Goal: Transaction & Acquisition: Purchase product/service

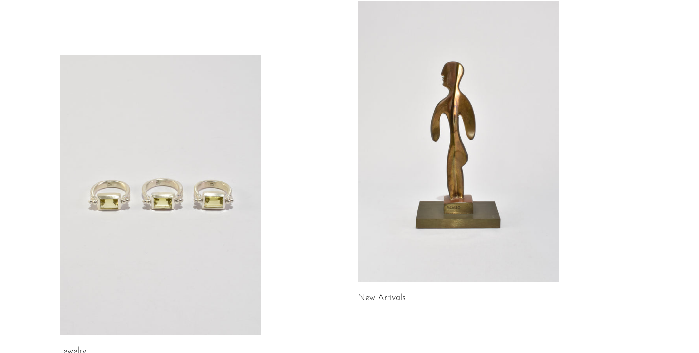
scroll to position [156, 0]
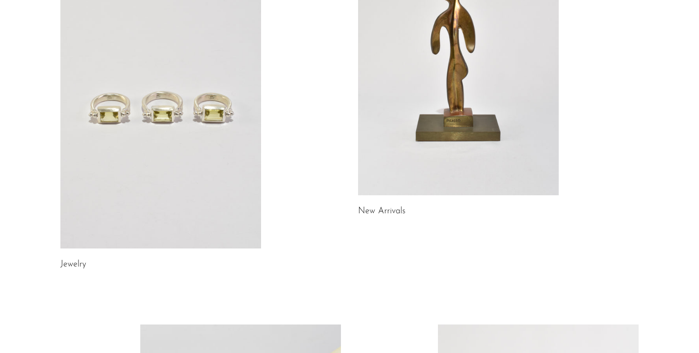
click at [132, 147] on link at bounding box center [160, 108] width 201 height 281
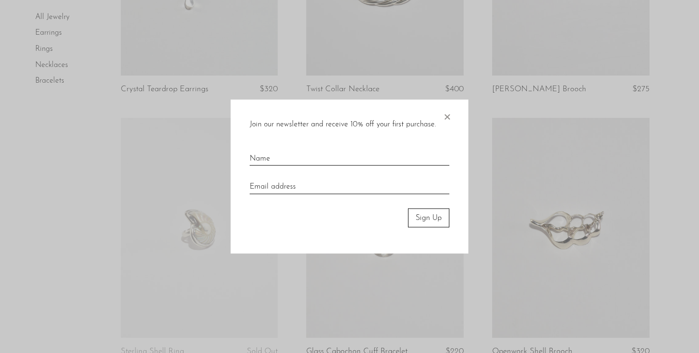
scroll to position [282, 0]
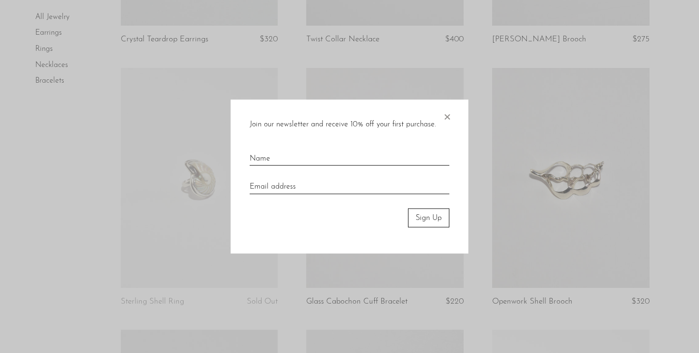
click at [453, 116] on div "Join our newsletter and receive 10% off your first purchase. × Sign Up" at bounding box center [350, 176] width 238 height 155
click at [446, 113] on span "×" at bounding box center [447, 114] width 10 height 30
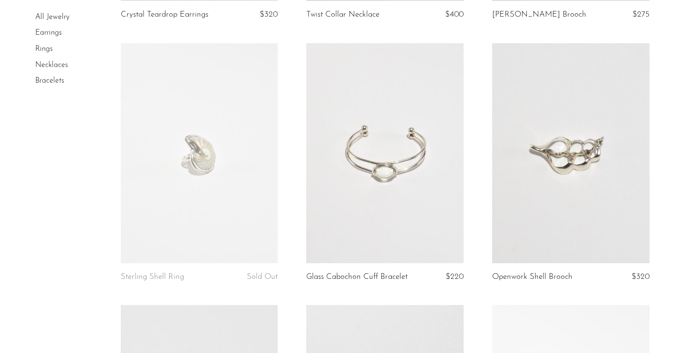
scroll to position [307, 0]
click at [431, 208] on link at bounding box center [384, 153] width 157 height 220
click at [210, 153] on link at bounding box center [199, 153] width 157 height 220
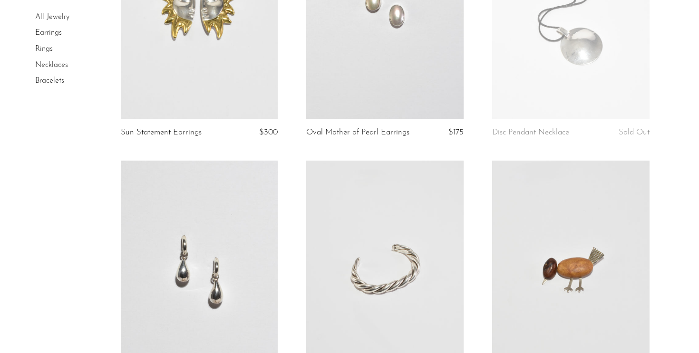
scroll to position [675, 0]
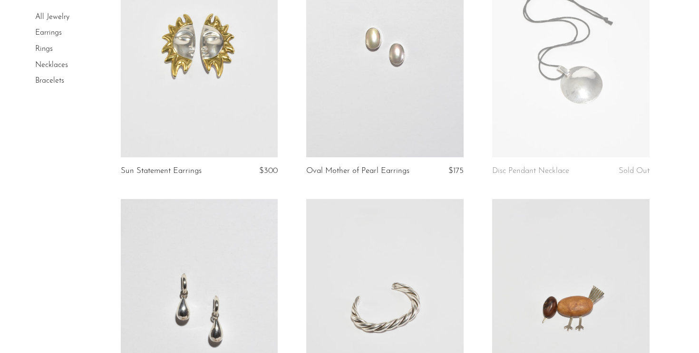
click at [389, 115] on link at bounding box center [384, 47] width 157 height 220
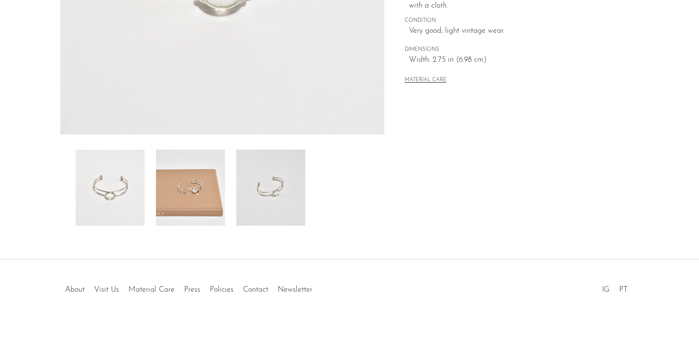
scroll to position [233, 0]
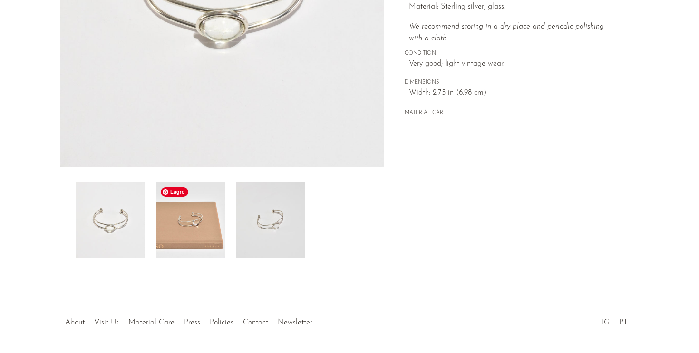
click at [185, 222] on img at bounding box center [190, 221] width 69 height 76
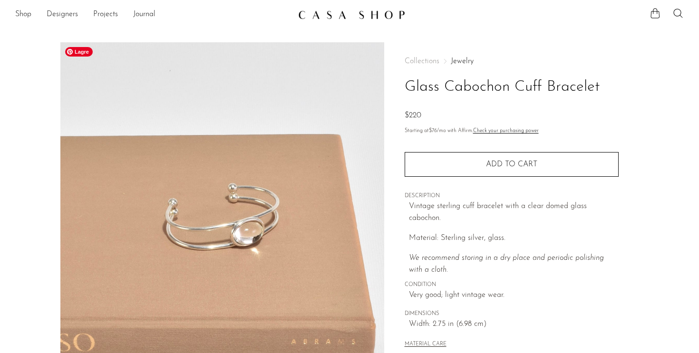
scroll to position [0, 0]
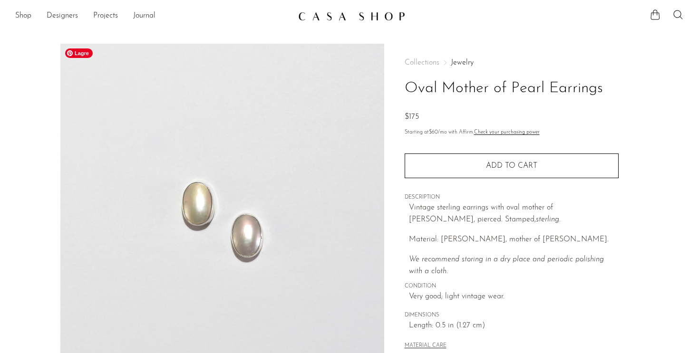
scroll to position [266, 0]
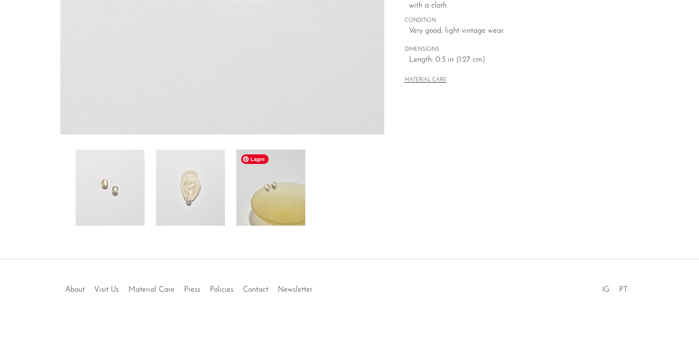
click at [259, 208] on img at bounding box center [270, 188] width 69 height 76
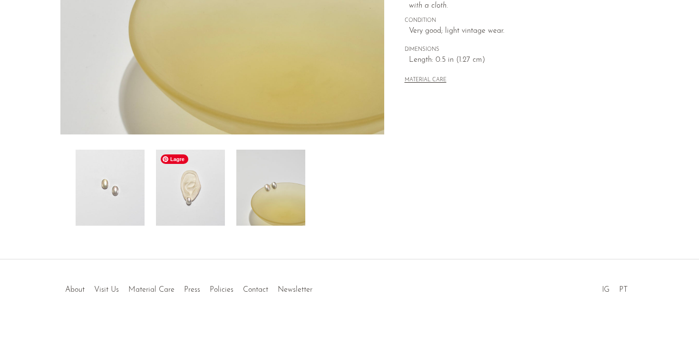
click at [179, 207] on img at bounding box center [190, 188] width 69 height 76
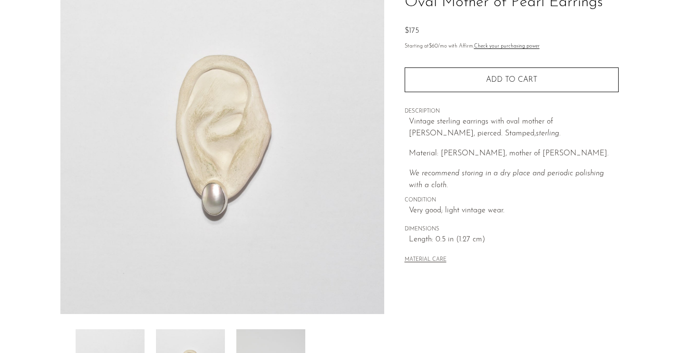
scroll to position [0, 0]
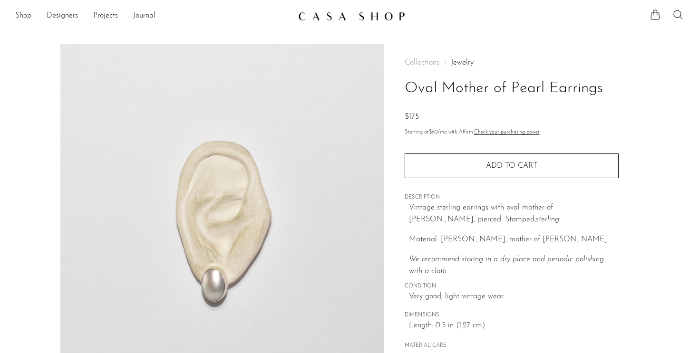
click at [520, 85] on h1 "Oval Mother of Pearl Earrings" at bounding box center [512, 89] width 214 height 24
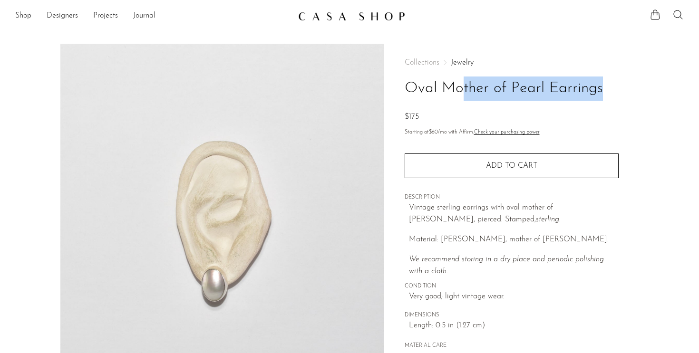
click at [520, 85] on h1 "Oval Mother of Pearl Earrings" at bounding box center [512, 89] width 214 height 24
copy div "Oval Mother of Pearl Earrings"
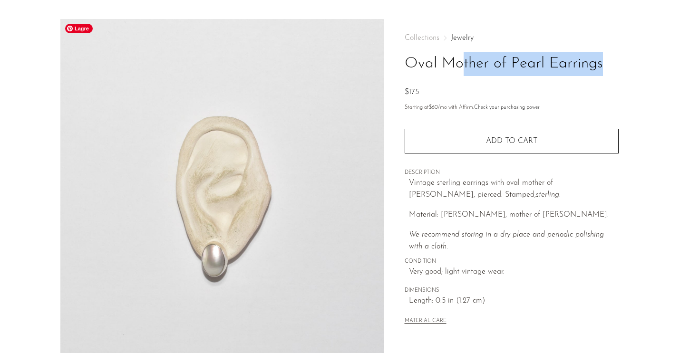
scroll to position [26, 0]
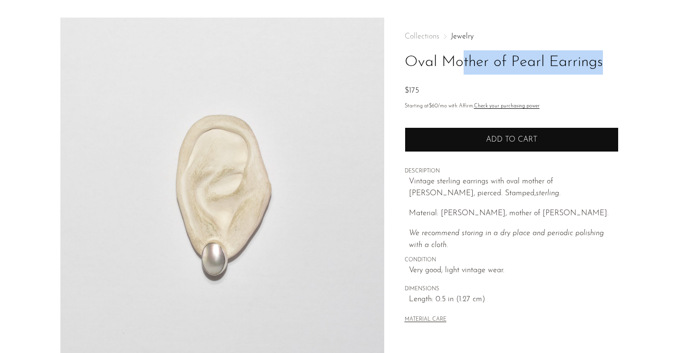
click at [464, 135] on button "Add to cart" at bounding box center [512, 139] width 214 height 25
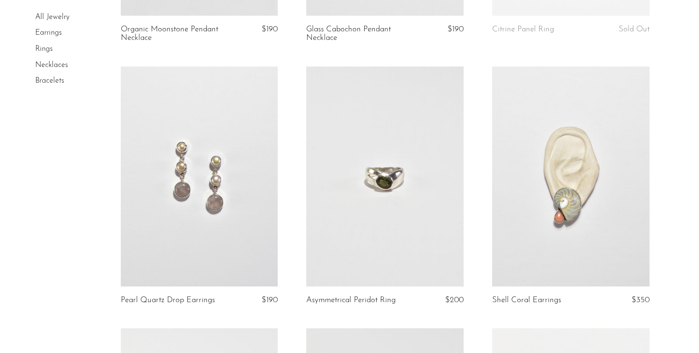
scroll to position [2112, 0]
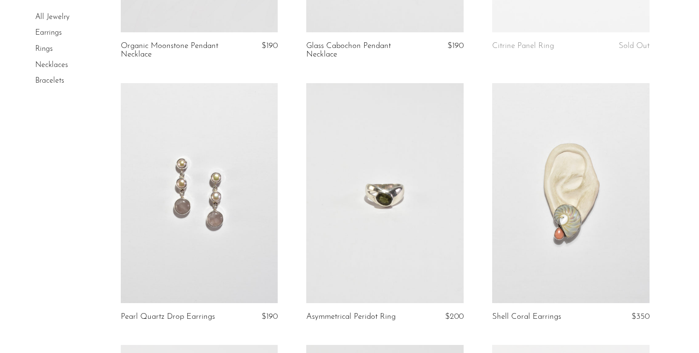
click at [232, 185] on link at bounding box center [199, 193] width 157 height 220
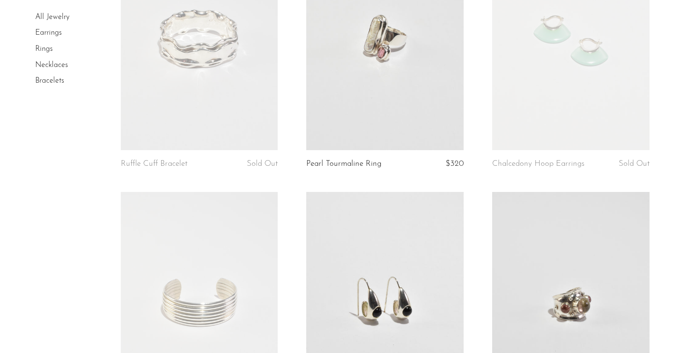
scroll to position [2685, 0]
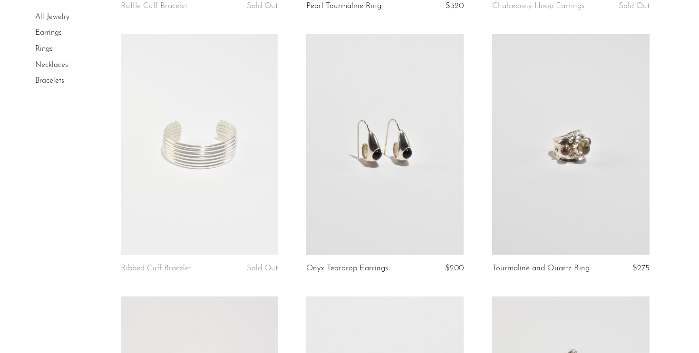
click at [357, 180] on link at bounding box center [384, 144] width 157 height 220
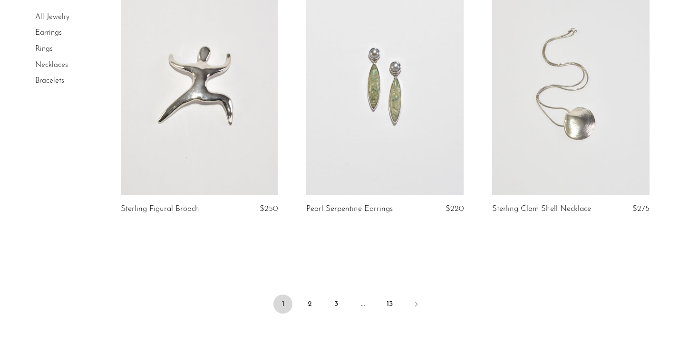
scroll to position [3034, 0]
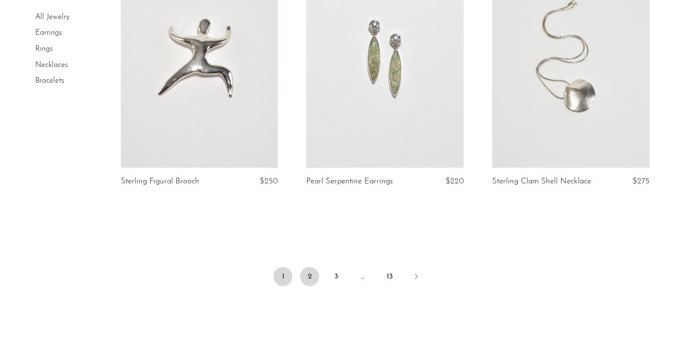
click at [311, 276] on link "2" at bounding box center [309, 276] width 19 height 19
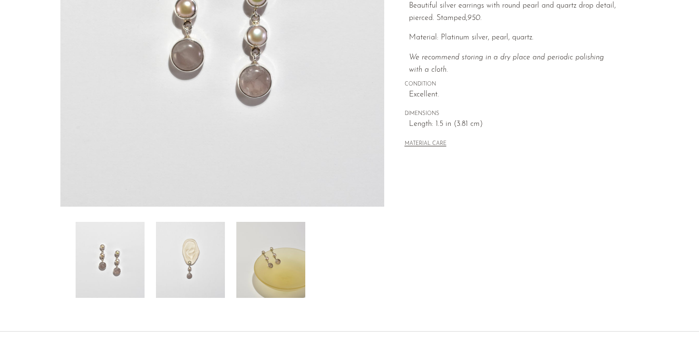
scroll to position [251, 0]
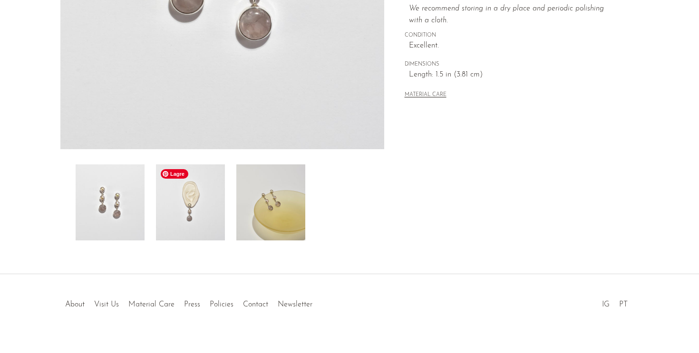
click at [180, 217] on img at bounding box center [190, 202] width 69 height 76
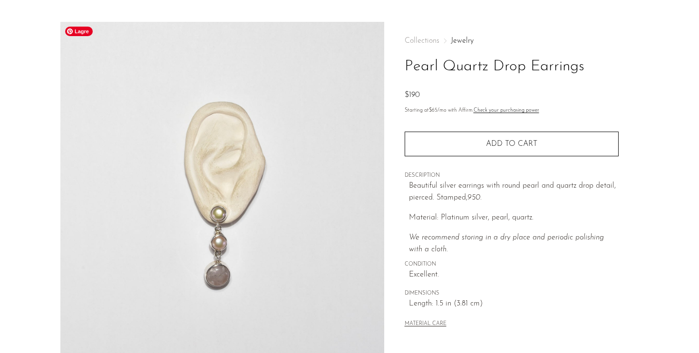
scroll to position [23, 0]
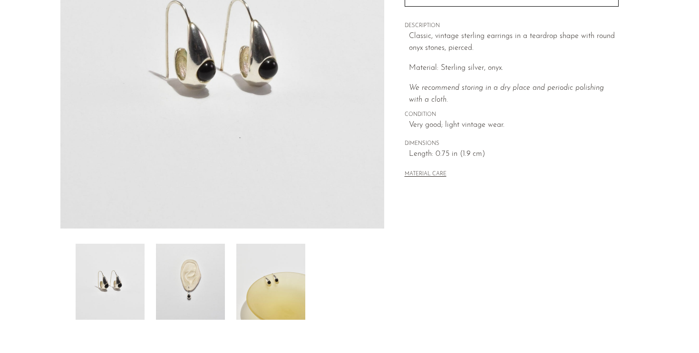
scroll to position [213, 0]
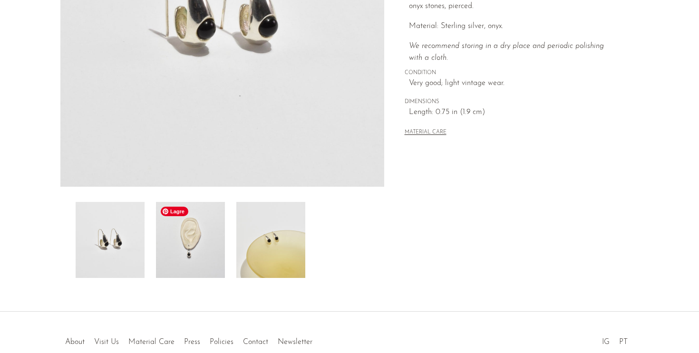
click at [212, 274] on img at bounding box center [190, 240] width 69 height 76
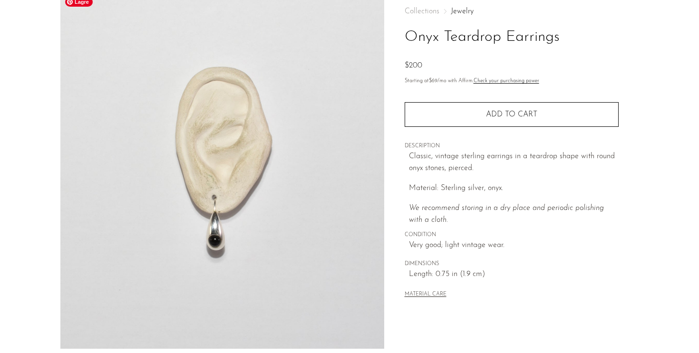
scroll to position [50, 0]
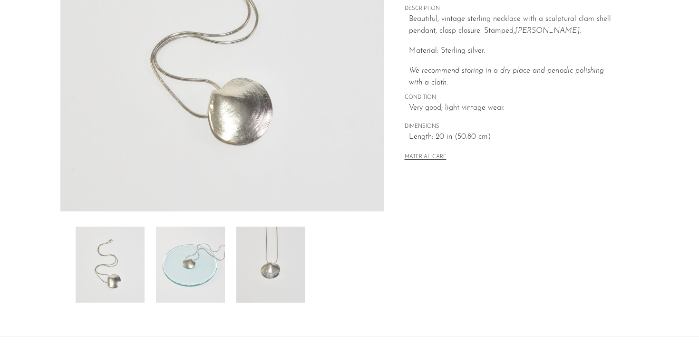
scroll to position [245, 0]
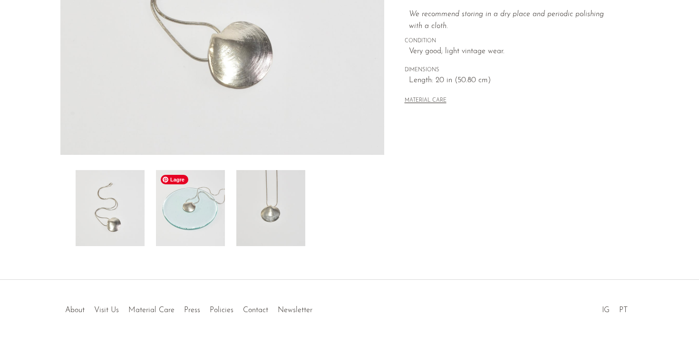
click at [215, 220] on img at bounding box center [190, 208] width 69 height 76
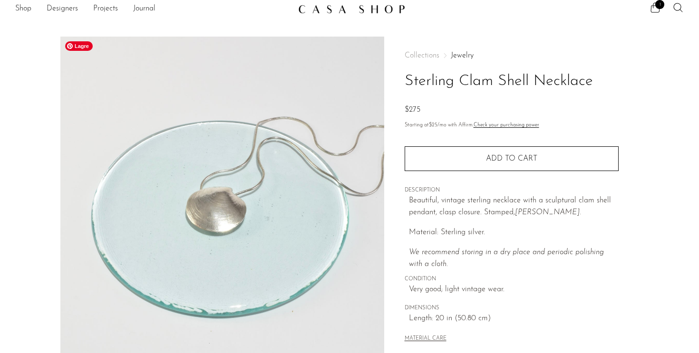
scroll to position [0, 0]
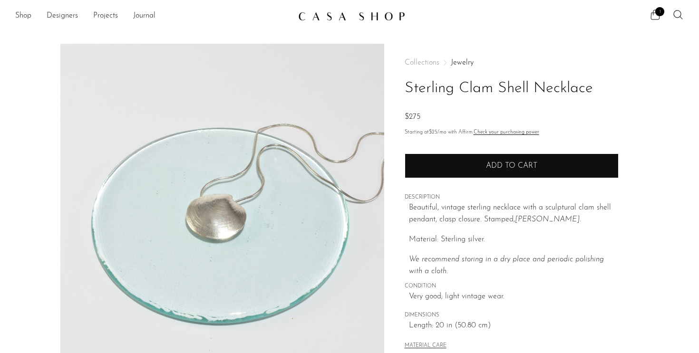
click at [488, 164] on span "Add to cart" at bounding box center [511, 166] width 51 height 9
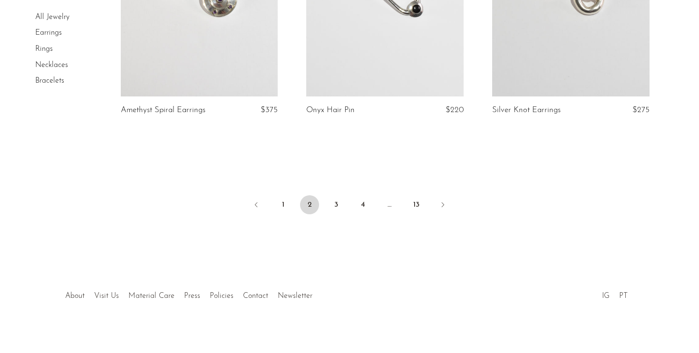
scroll to position [3139, 0]
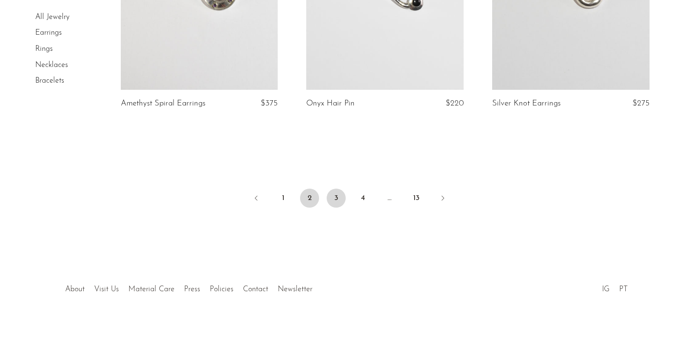
click at [332, 201] on link "3" at bounding box center [336, 198] width 19 height 19
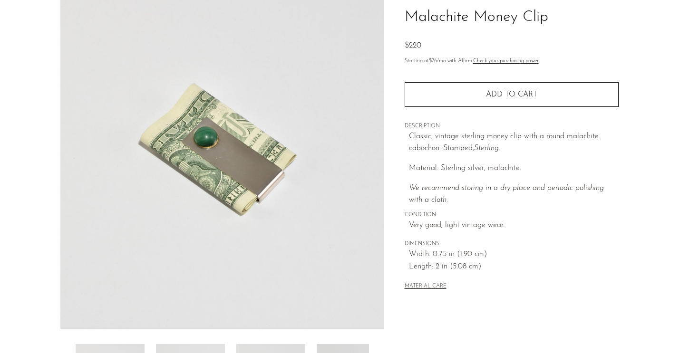
scroll to position [29, 0]
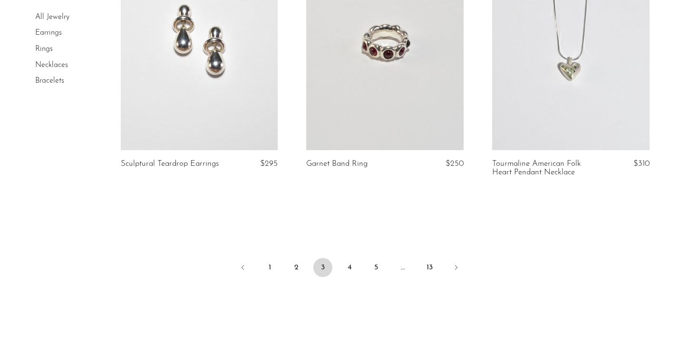
scroll to position [3098, 0]
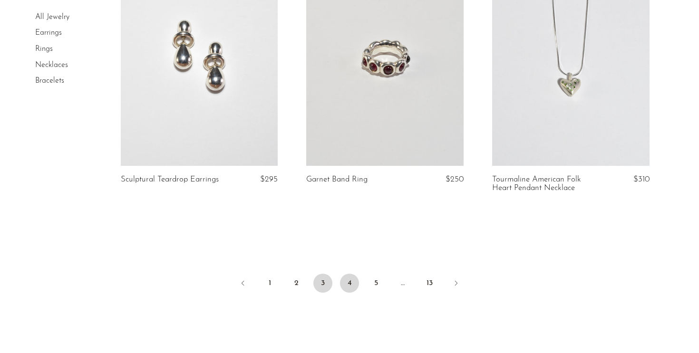
click at [347, 274] on link "4" at bounding box center [349, 283] width 19 height 19
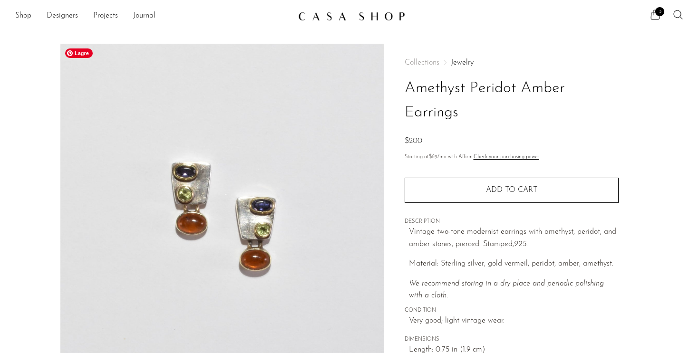
scroll to position [215, 0]
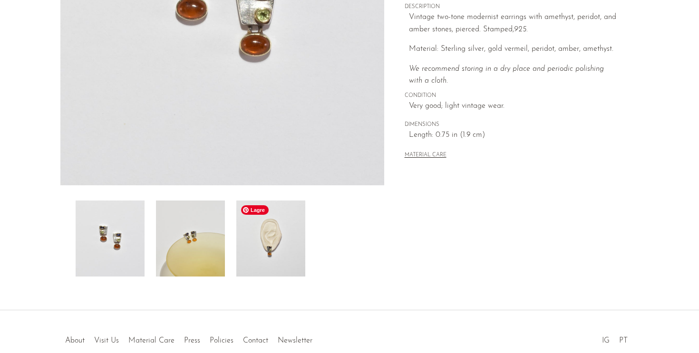
click at [291, 249] on img at bounding box center [270, 239] width 69 height 76
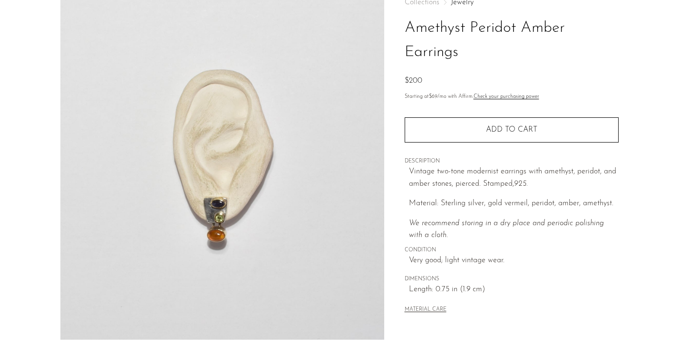
scroll to position [52, 0]
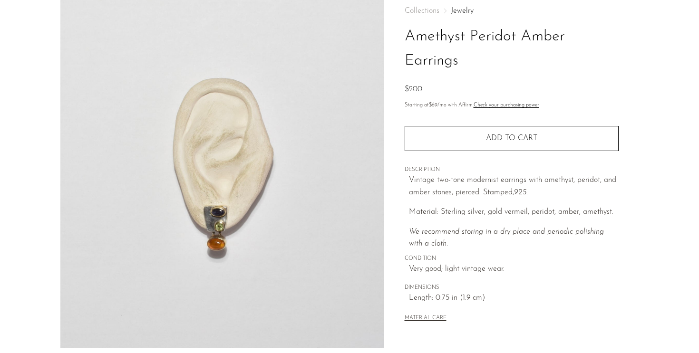
click at [498, 121] on div "Quantity 1 Add to cart" at bounding box center [512, 133] width 214 height 36
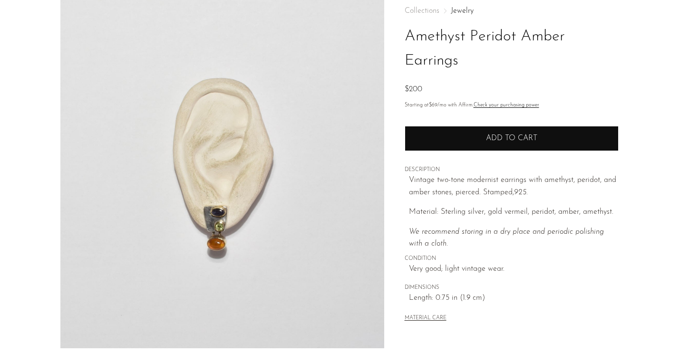
click at [498, 130] on button "Add to cart" at bounding box center [512, 138] width 214 height 25
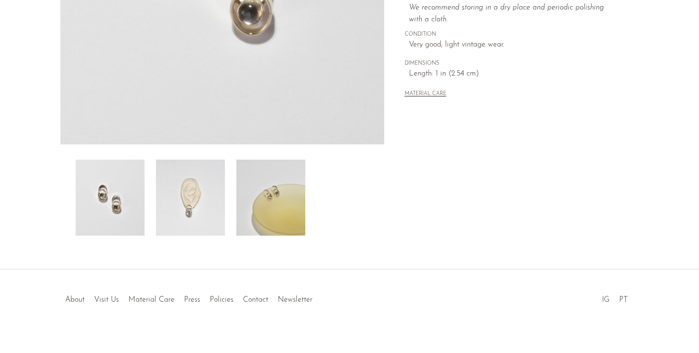
scroll to position [266, 0]
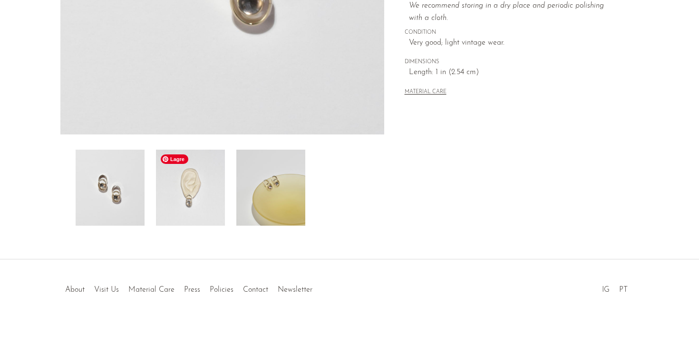
click at [202, 212] on img at bounding box center [190, 188] width 69 height 76
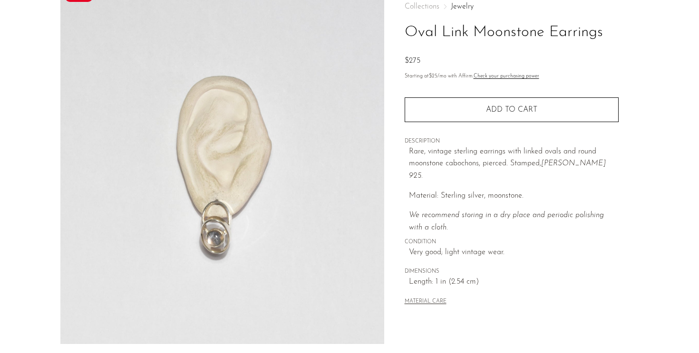
scroll to position [59, 0]
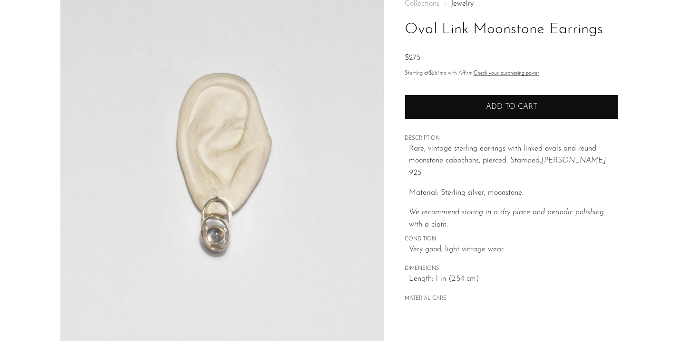
click at [533, 113] on button "Add to cart" at bounding box center [512, 107] width 214 height 25
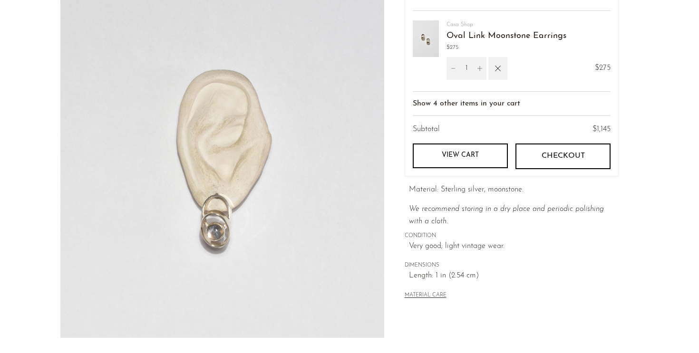
scroll to position [63, 0]
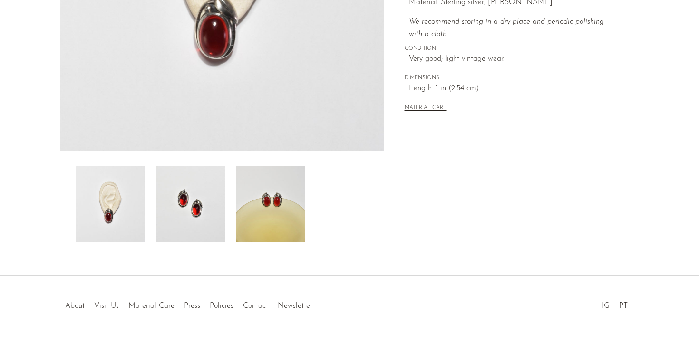
scroll to position [259, 0]
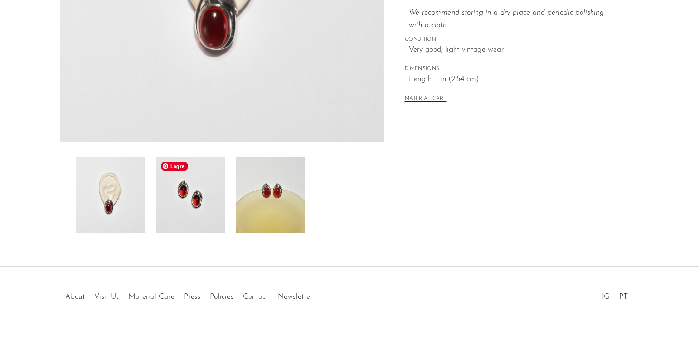
click at [203, 217] on img at bounding box center [190, 195] width 69 height 76
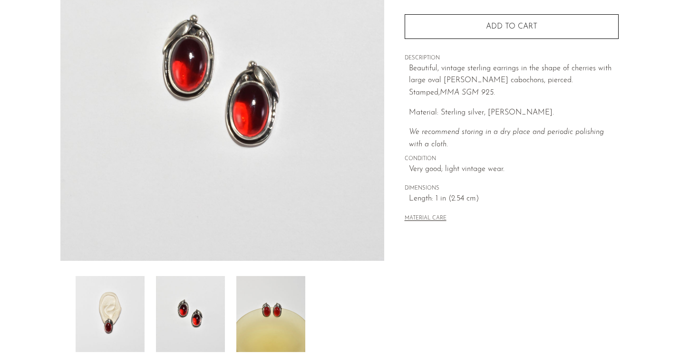
scroll to position [149, 0]
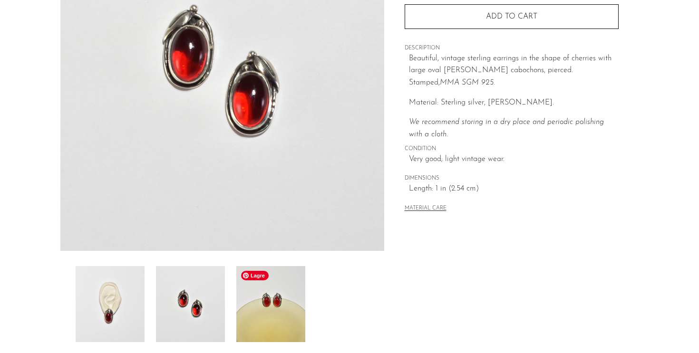
click at [286, 317] on img at bounding box center [270, 304] width 69 height 76
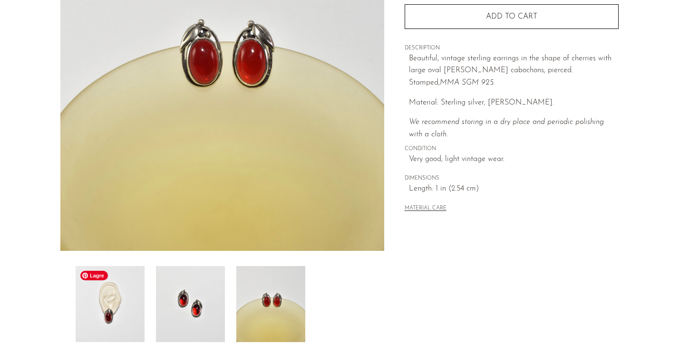
click at [121, 304] on img at bounding box center [110, 304] width 69 height 76
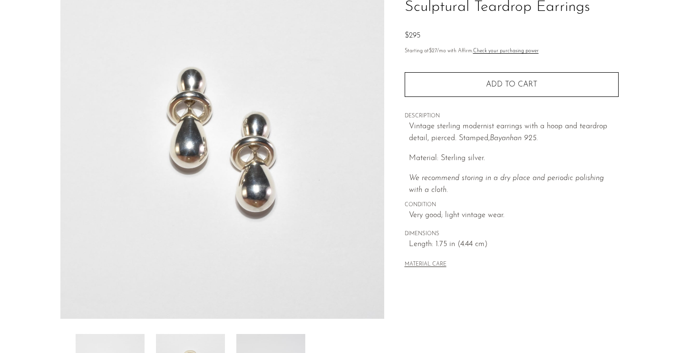
scroll to position [266, 0]
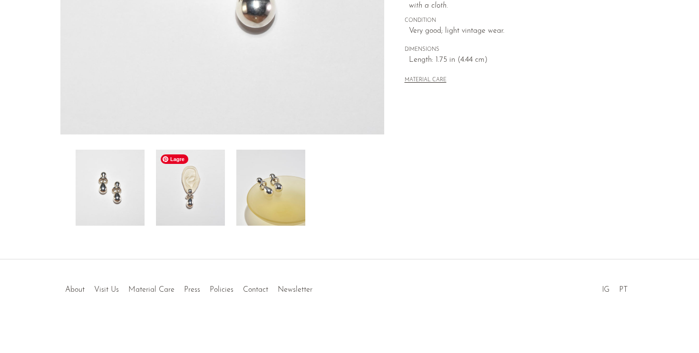
click at [177, 196] on img at bounding box center [190, 188] width 69 height 76
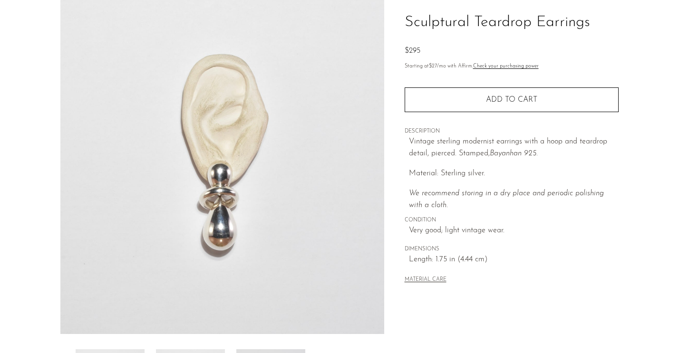
scroll to position [76, 0]
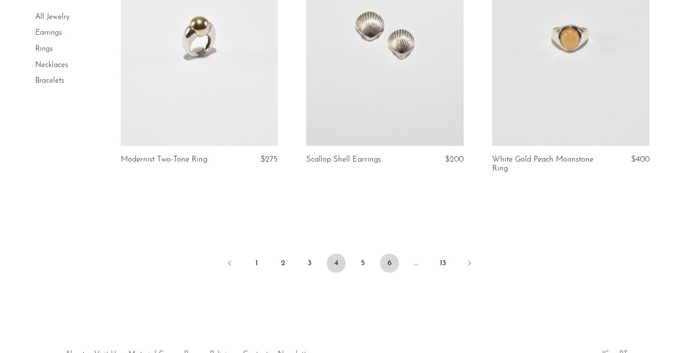
scroll to position [3074, 0]
click at [357, 261] on link "5" at bounding box center [362, 262] width 19 height 19
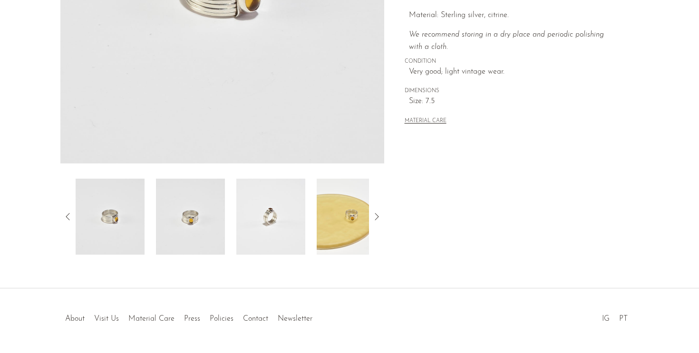
scroll to position [266, 0]
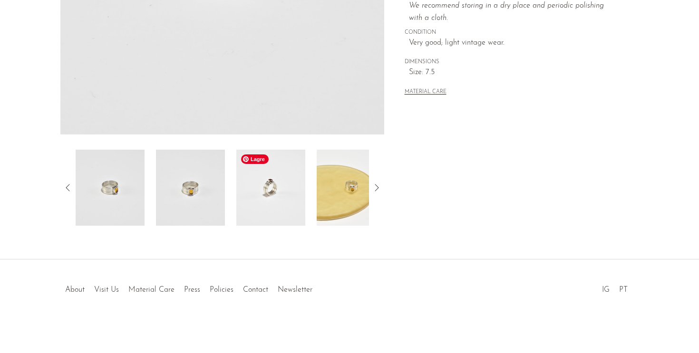
click at [297, 186] on img at bounding box center [270, 188] width 69 height 76
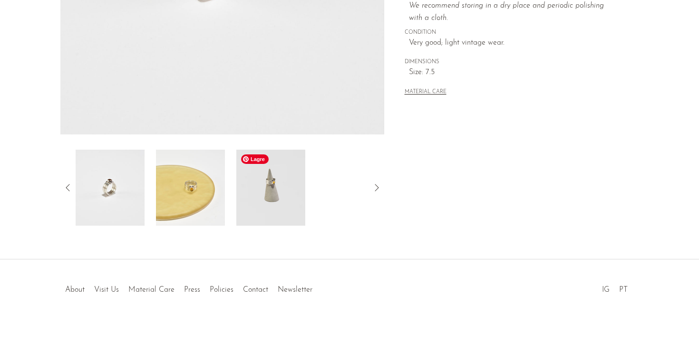
click at [297, 188] on img at bounding box center [270, 188] width 69 height 76
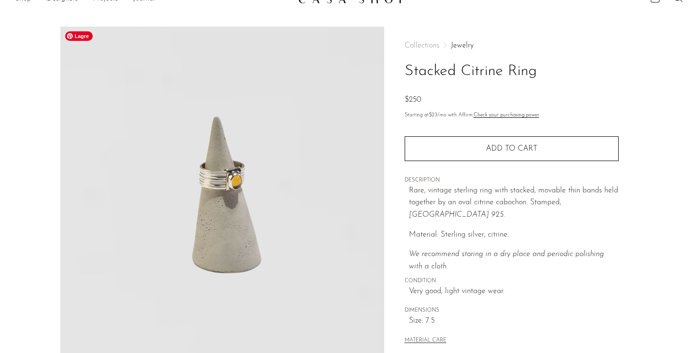
scroll to position [10, 0]
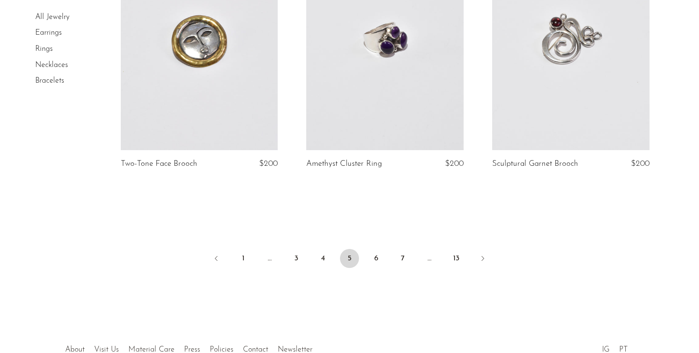
scroll to position [3081, 0]
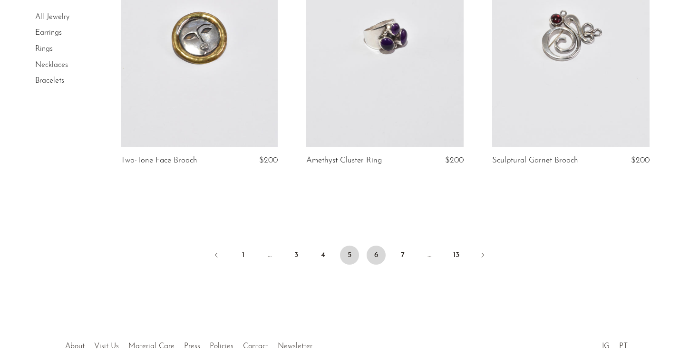
click at [378, 258] on link "6" at bounding box center [376, 255] width 19 height 19
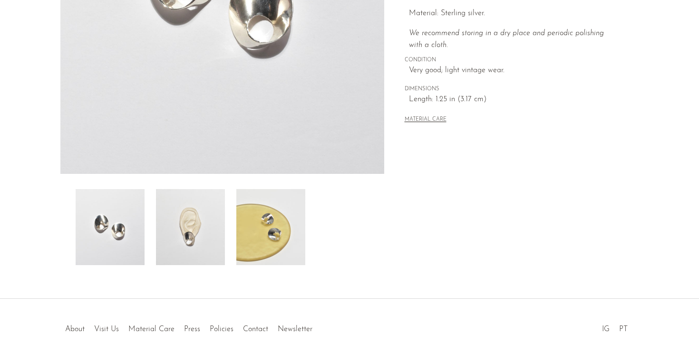
scroll to position [266, 0]
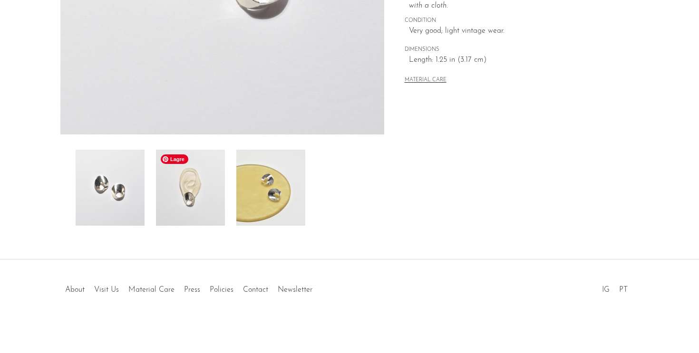
click at [196, 204] on img at bounding box center [190, 188] width 69 height 76
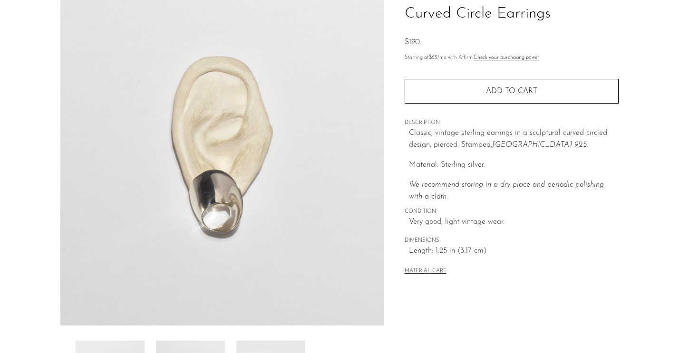
scroll to position [60, 0]
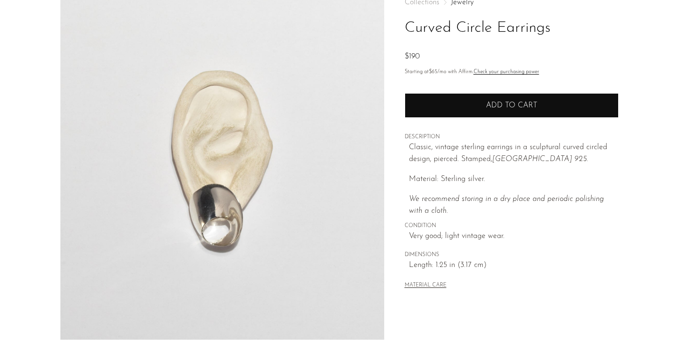
click at [481, 97] on button "Add to cart" at bounding box center [512, 105] width 214 height 25
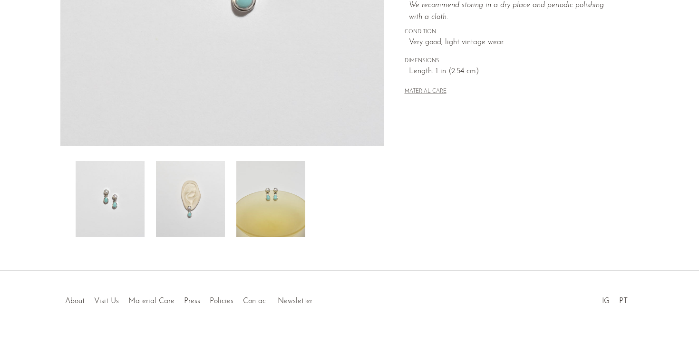
scroll to position [260, 0]
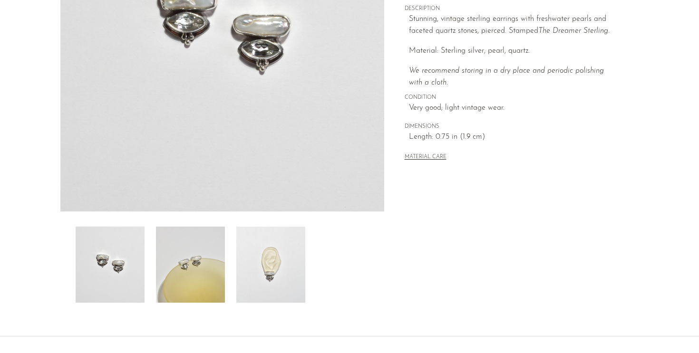
scroll to position [227, 0]
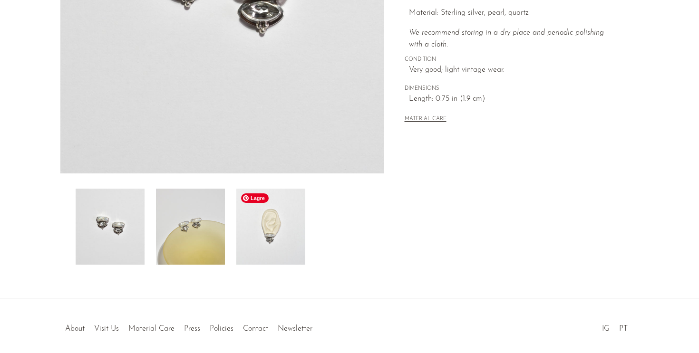
click at [270, 244] on img at bounding box center [270, 227] width 69 height 76
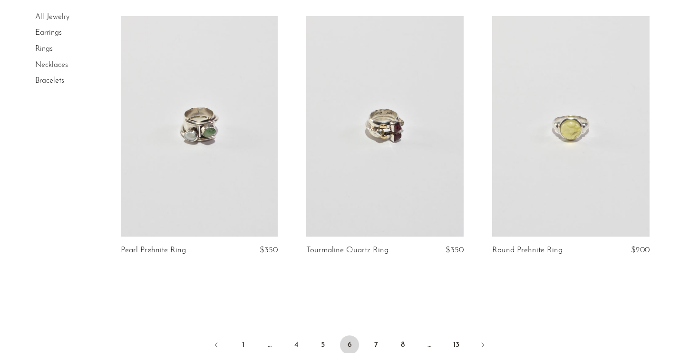
scroll to position [3006, 0]
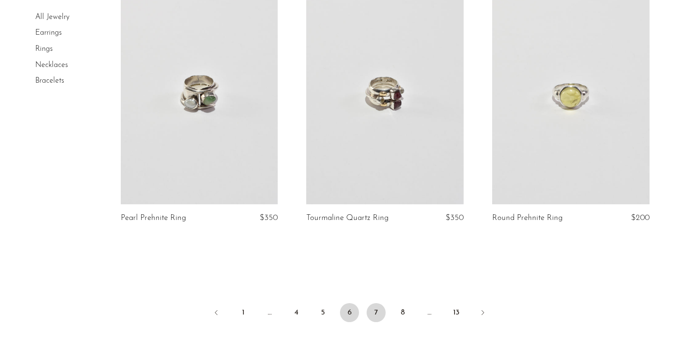
click at [378, 315] on link "7" at bounding box center [376, 312] width 19 height 19
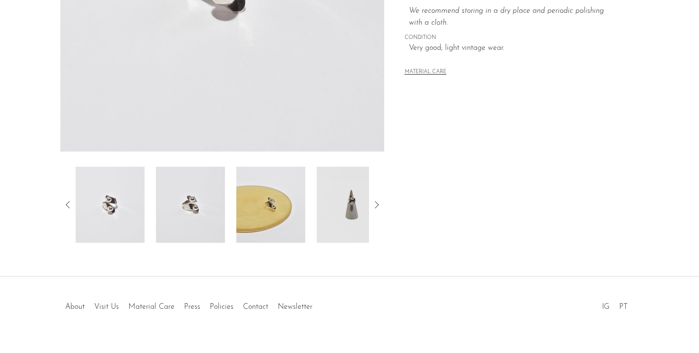
scroll to position [266, 0]
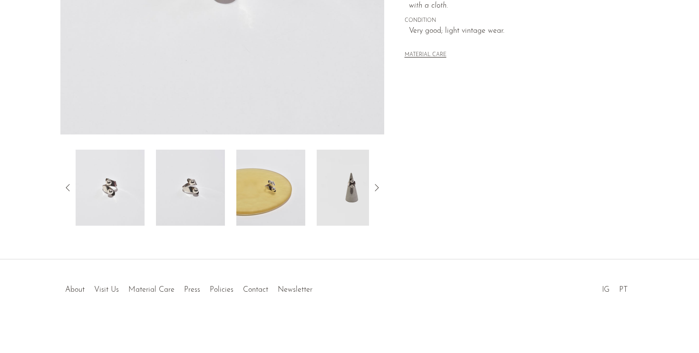
click at [382, 185] on icon at bounding box center [376, 187] width 11 height 11
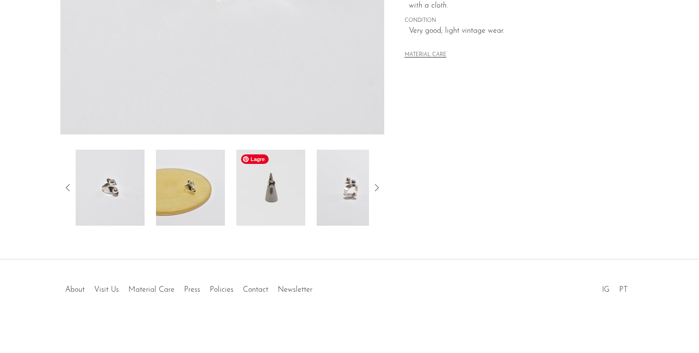
click at [297, 201] on img at bounding box center [270, 188] width 69 height 76
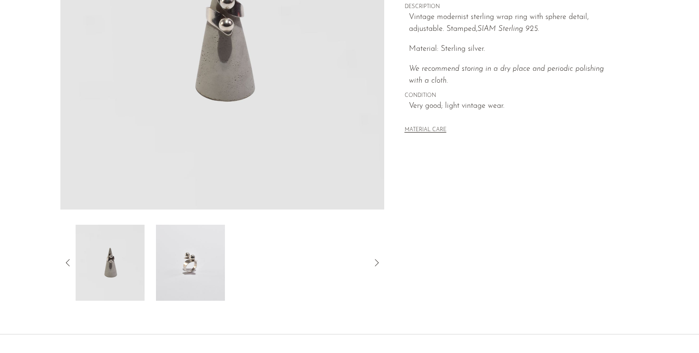
scroll to position [150, 0]
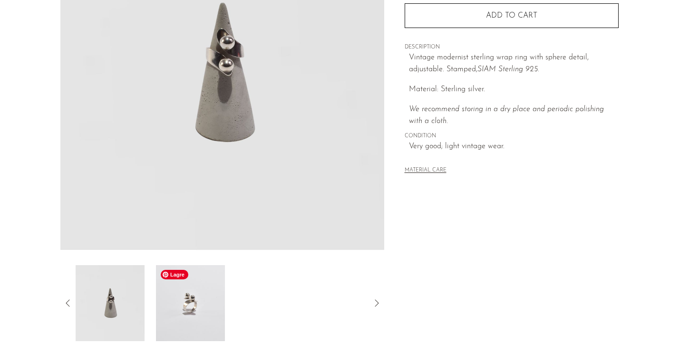
click at [201, 305] on img at bounding box center [190, 303] width 69 height 76
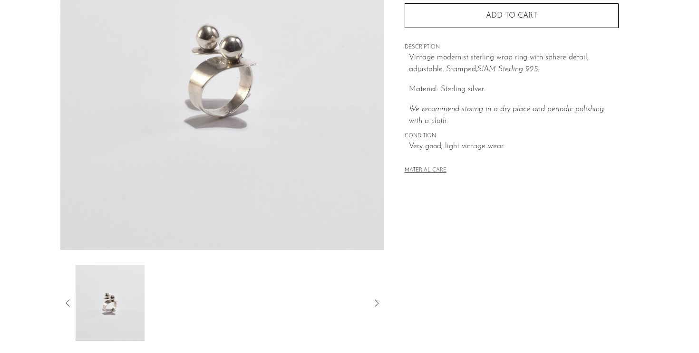
click at [65, 298] on icon at bounding box center [67, 303] width 11 height 11
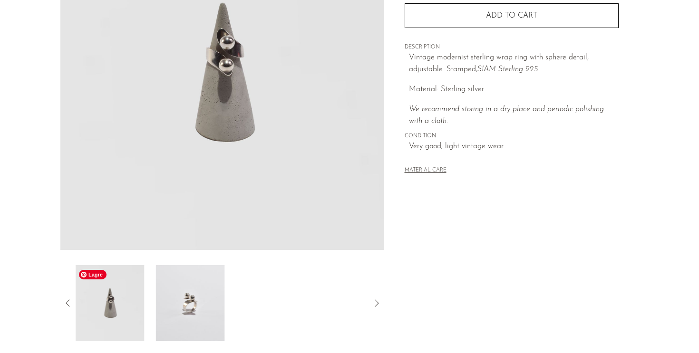
click at [116, 303] on img at bounding box center [110, 303] width 69 height 76
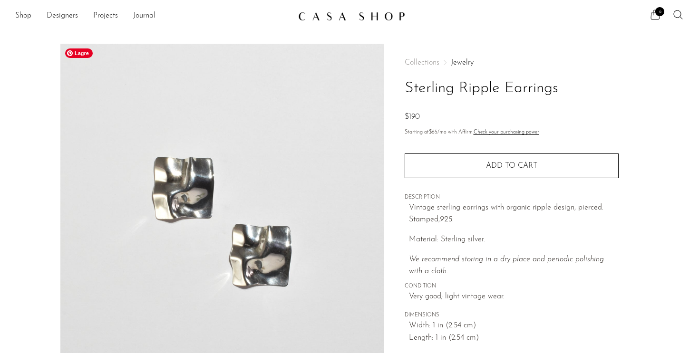
scroll to position [266, 0]
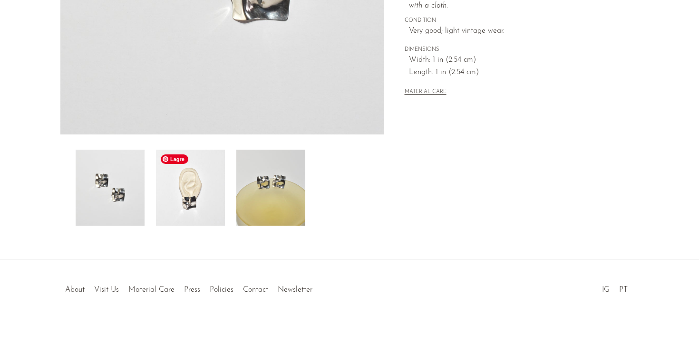
click at [200, 200] on img at bounding box center [190, 188] width 69 height 76
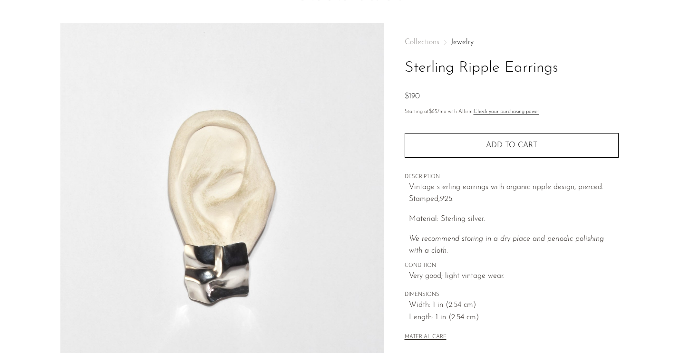
scroll to position [3, 0]
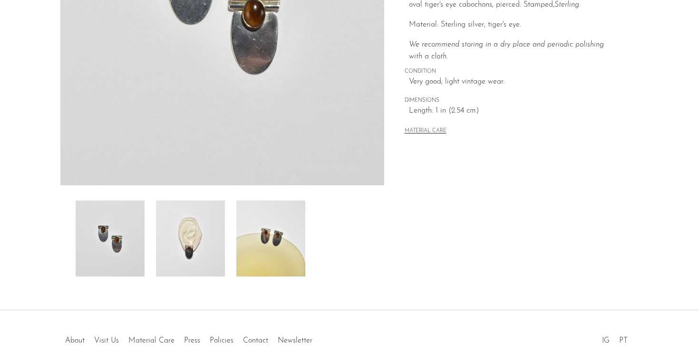
scroll to position [225, 0]
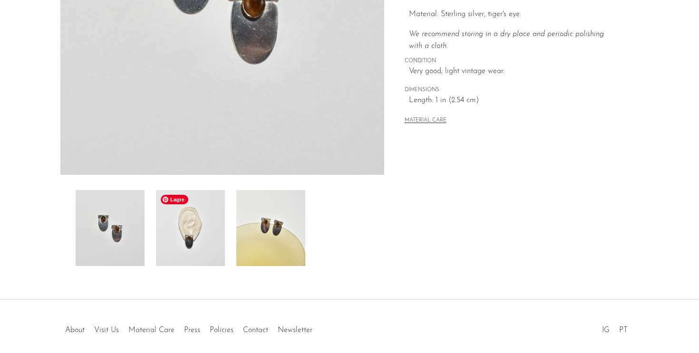
click at [209, 240] on img at bounding box center [190, 228] width 69 height 76
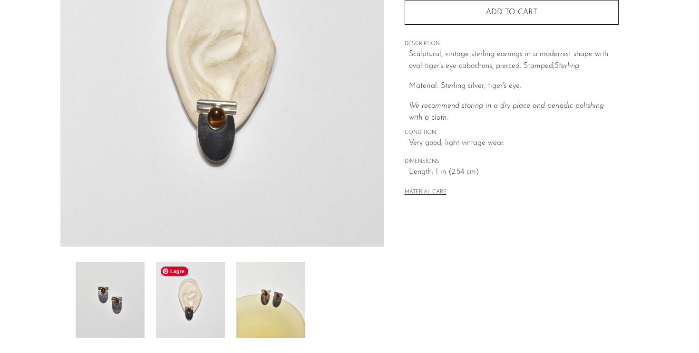
scroll to position [75, 0]
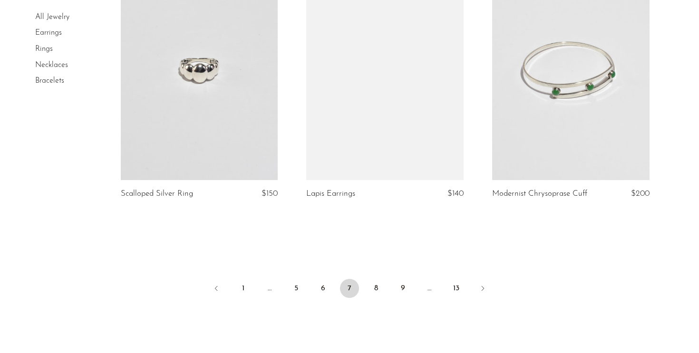
scroll to position [3049, 0]
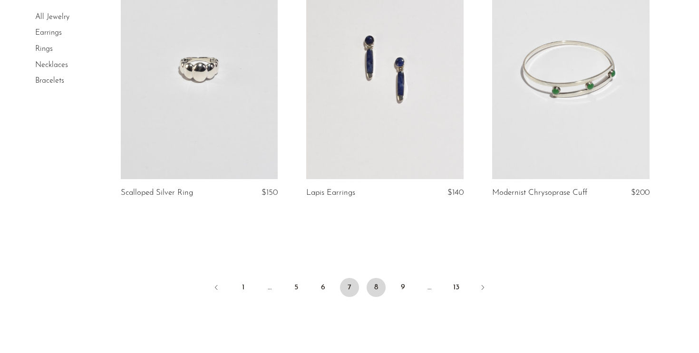
click at [376, 287] on link "8" at bounding box center [376, 287] width 19 height 19
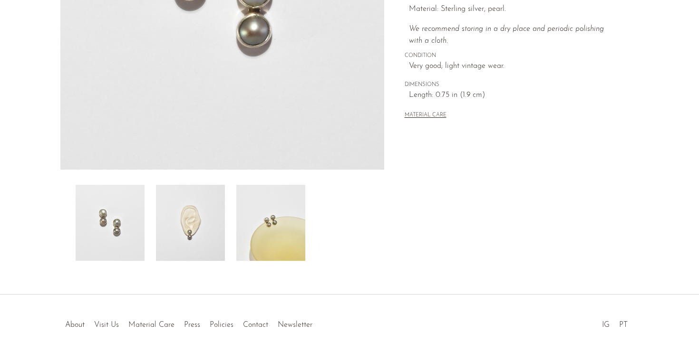
scroll to position [206, 0]
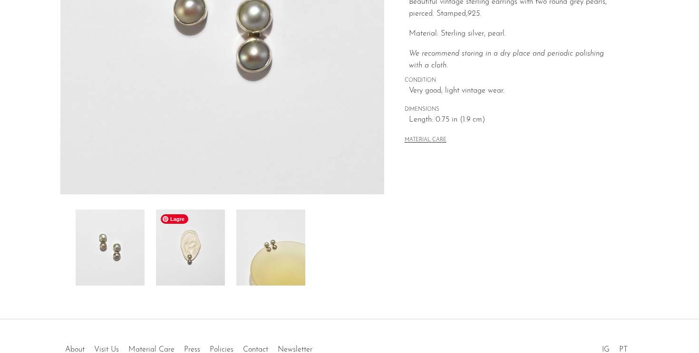
click at [208, 269] on img at bounding box center [190, 248] width 69 height 76
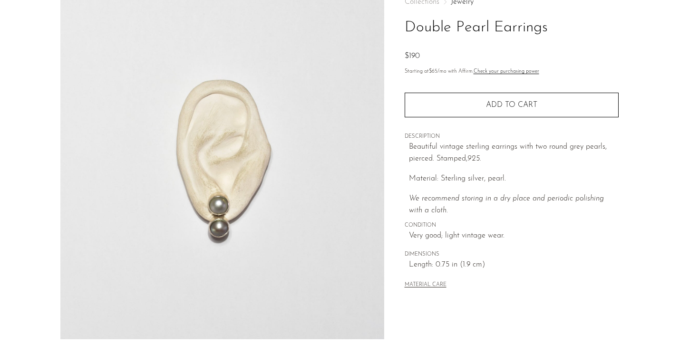
scroll to position [60, 0]
click at [477, 92] on div "Quantity 1 Add to cart" at bounding box center [512, 100] width 214 height 36
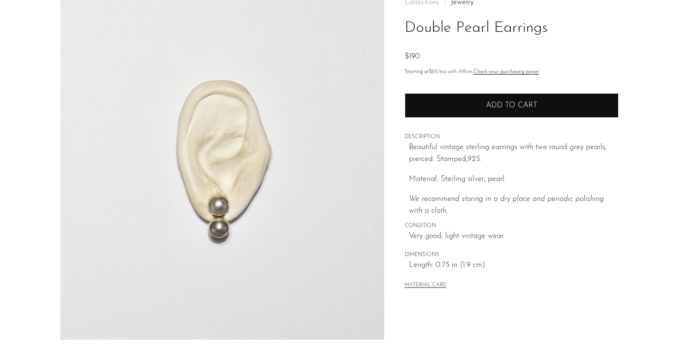
click at [476, 101] on button "Add to cart" at bounding box center [512, 105] width 214 height 25
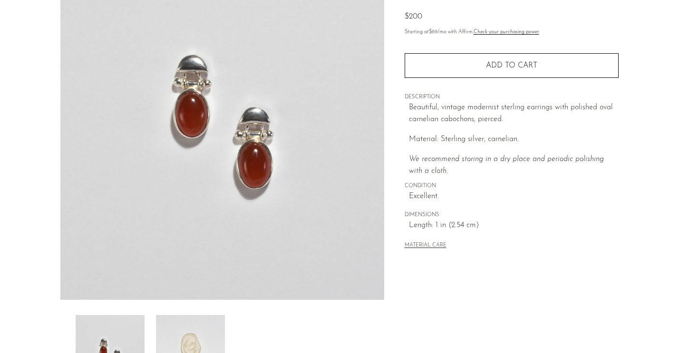
scroll to position [257, 0]
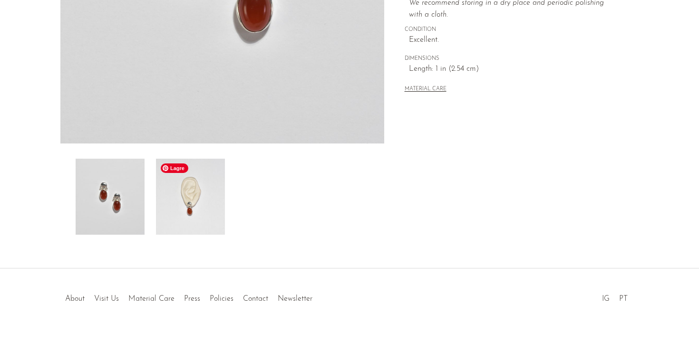
click at [194, 214] on img at bounding box center [190, 197] width 69 height 76
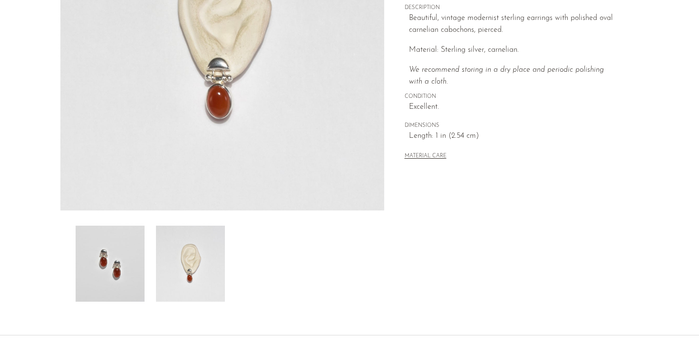
scroll to position [157, 0]
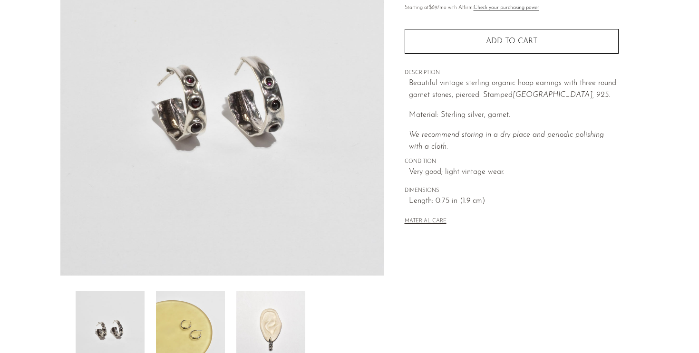
scroll to position [126, 0]
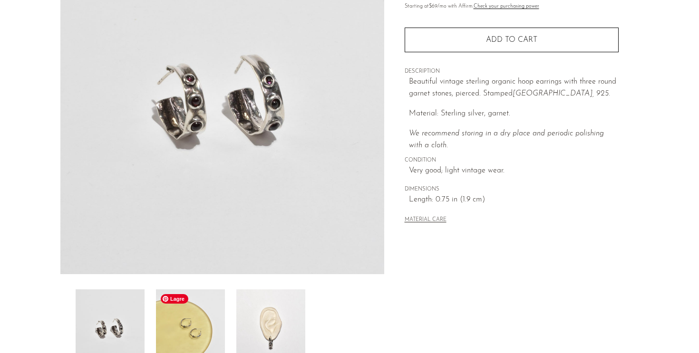
click at [194, 323] on img at bounding box center [190, 328] width 69 height 76
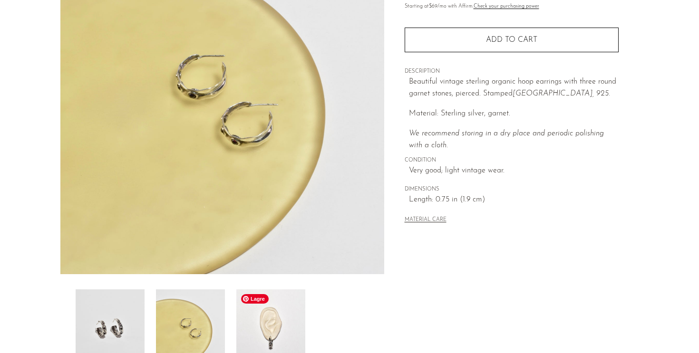
click at [284, 320] on img at bounding box center [270, 328] width 69 height 76
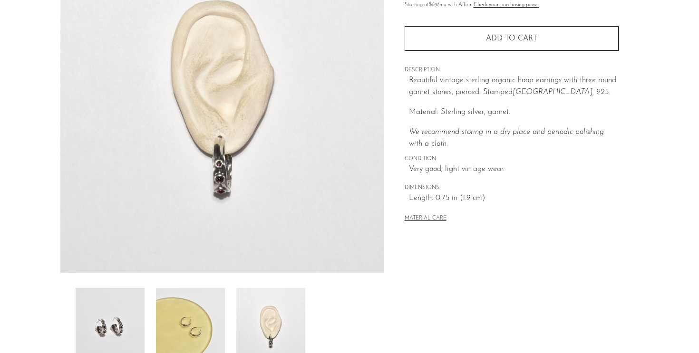
scroll to position [132, 0]
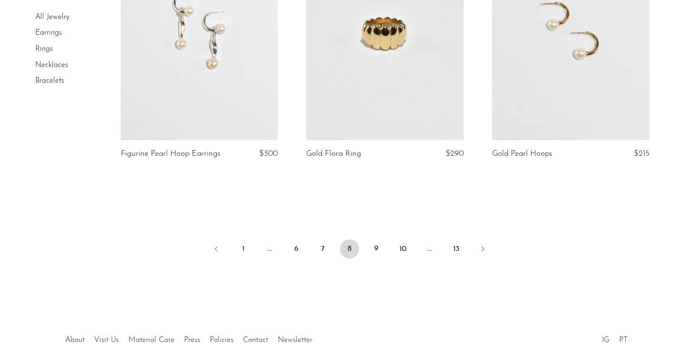
scroll to position [3057, 0]
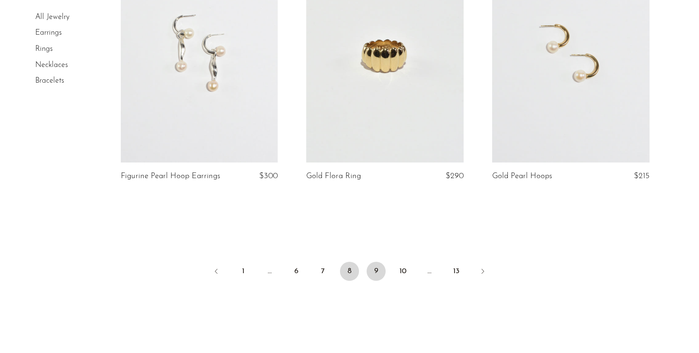
click at [374, 273] on link "9" at bounding box center [376, 271] width 19 height 19
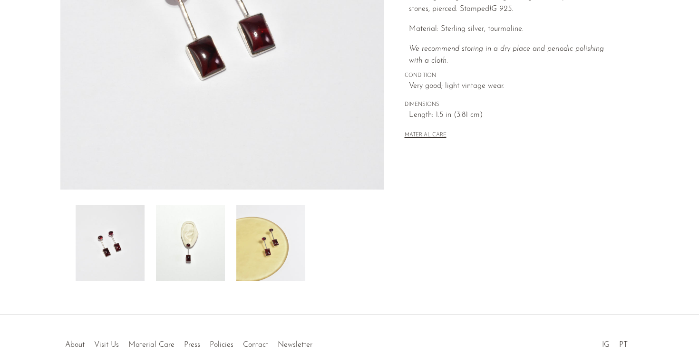
scroll to position [237, 0]
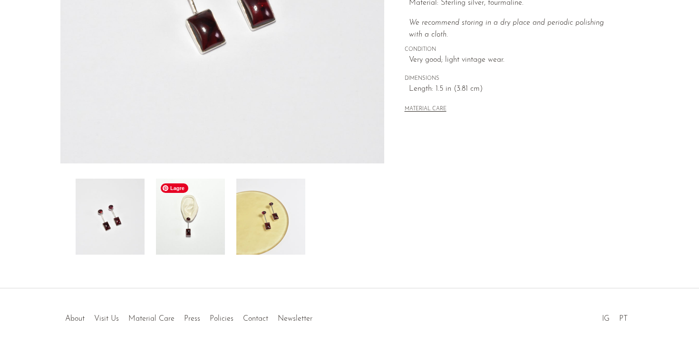
click at [202, 231] on img at bounding box center [190, 217] width 69 height 76
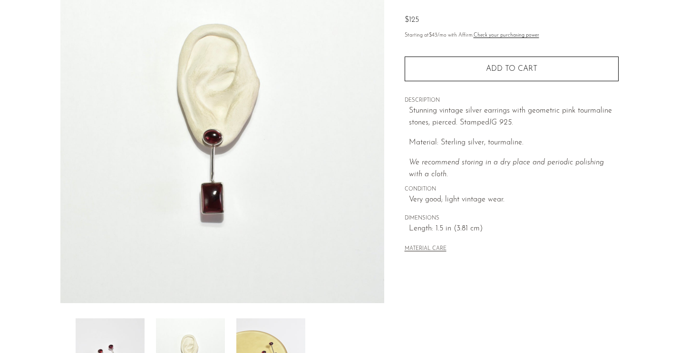
scroll to position [98, 0]
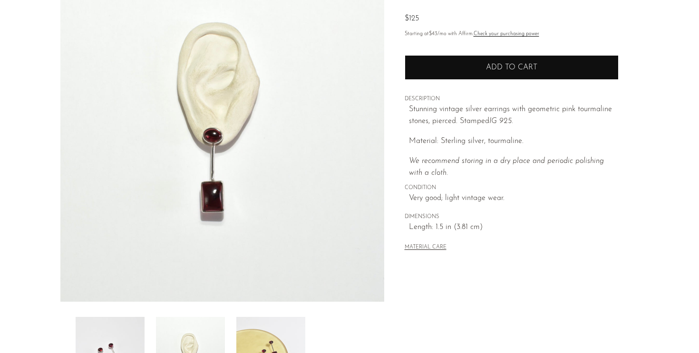
click at [483, 76] on button "Add to cart" at bounding box center [512, 67] width 214 height 25
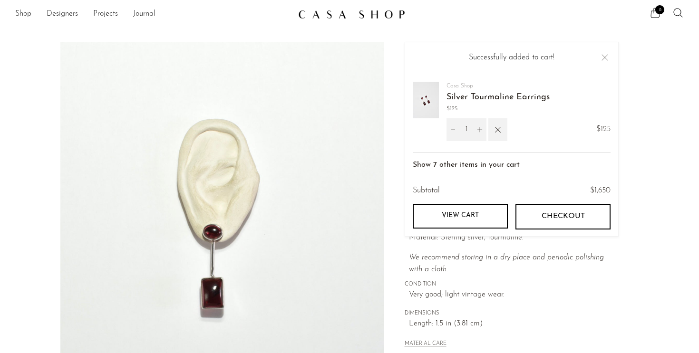
scroll to position [0, 0]
